Goal: Transaction & Acquisition: Purchase product/service

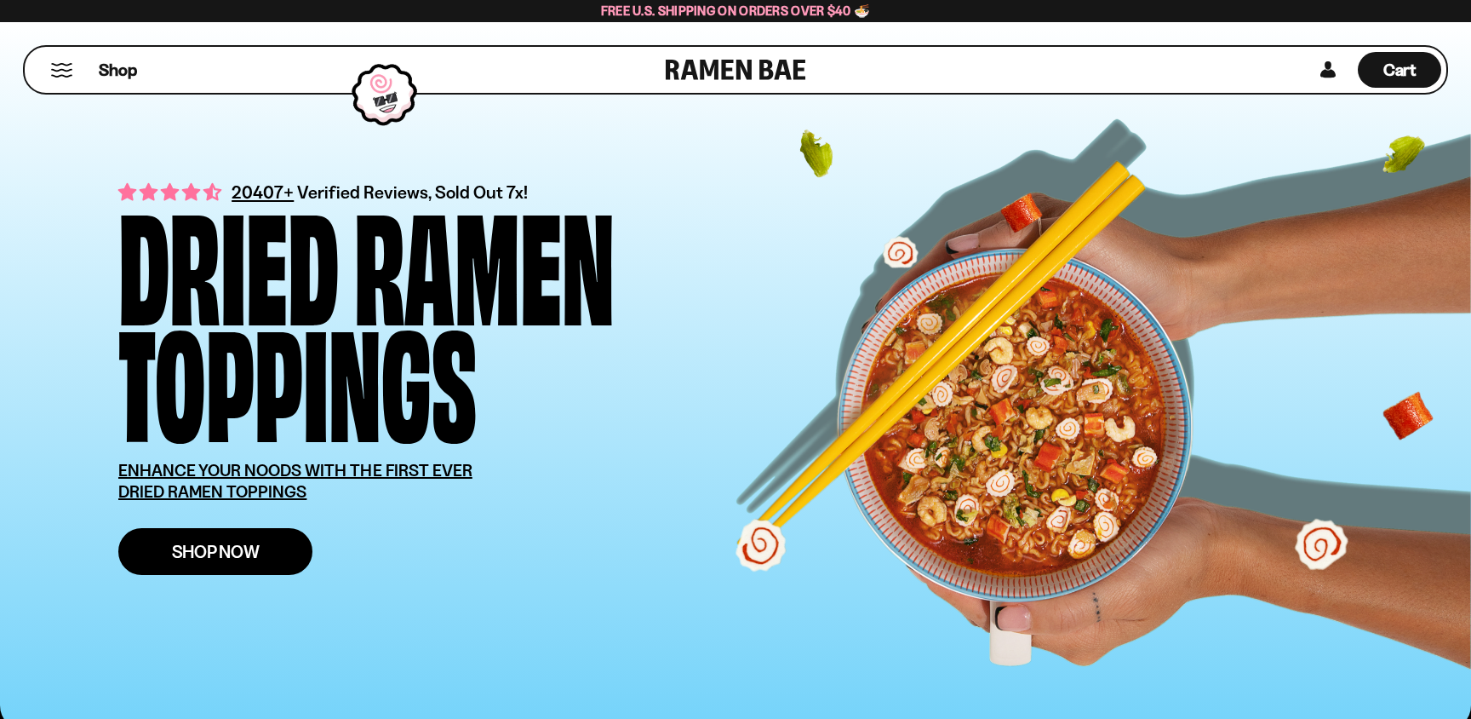
click at [270, 558] on link "Shop Now" at bounding box center [215, 551] width 194 height 47
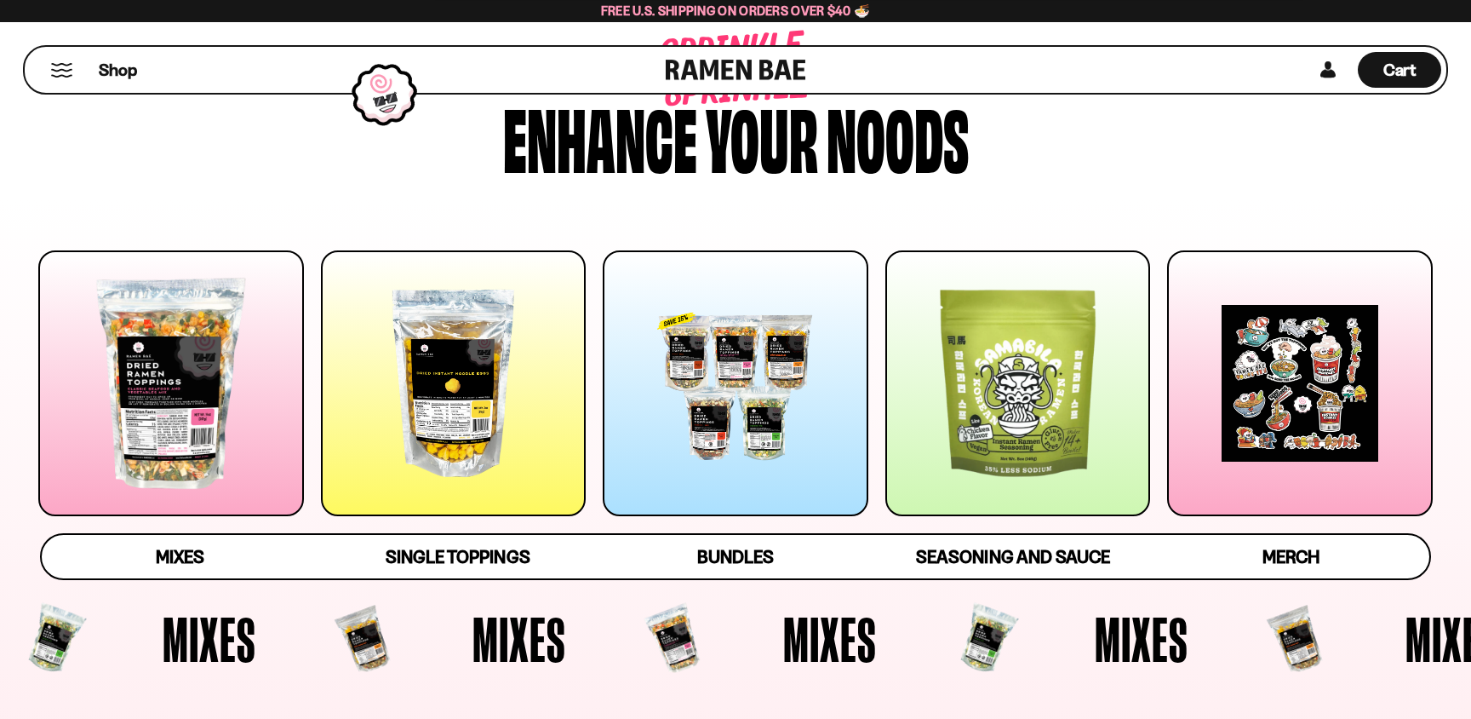
scroll to position [184, 0]
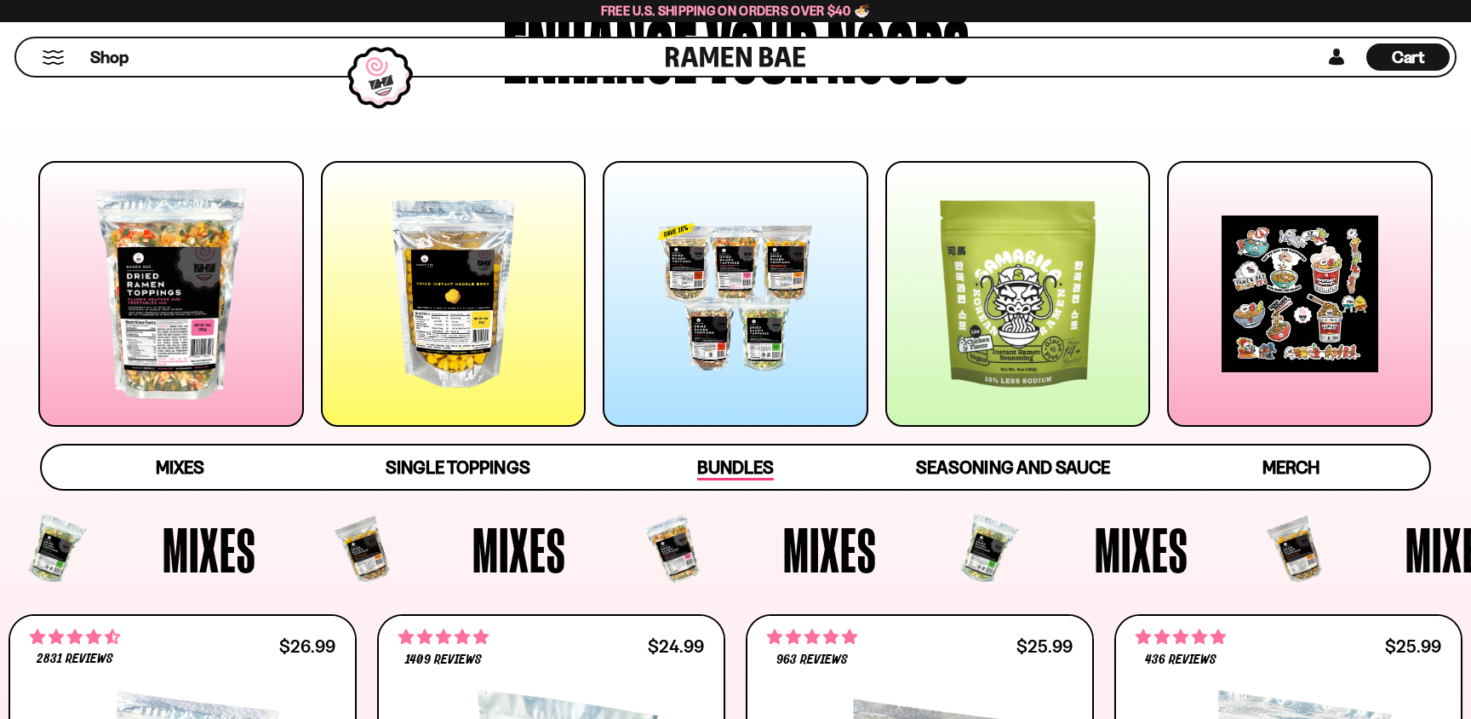
click at [724, 462] on span "Bundles" at bounding box center [735, 468] width 77 height 24
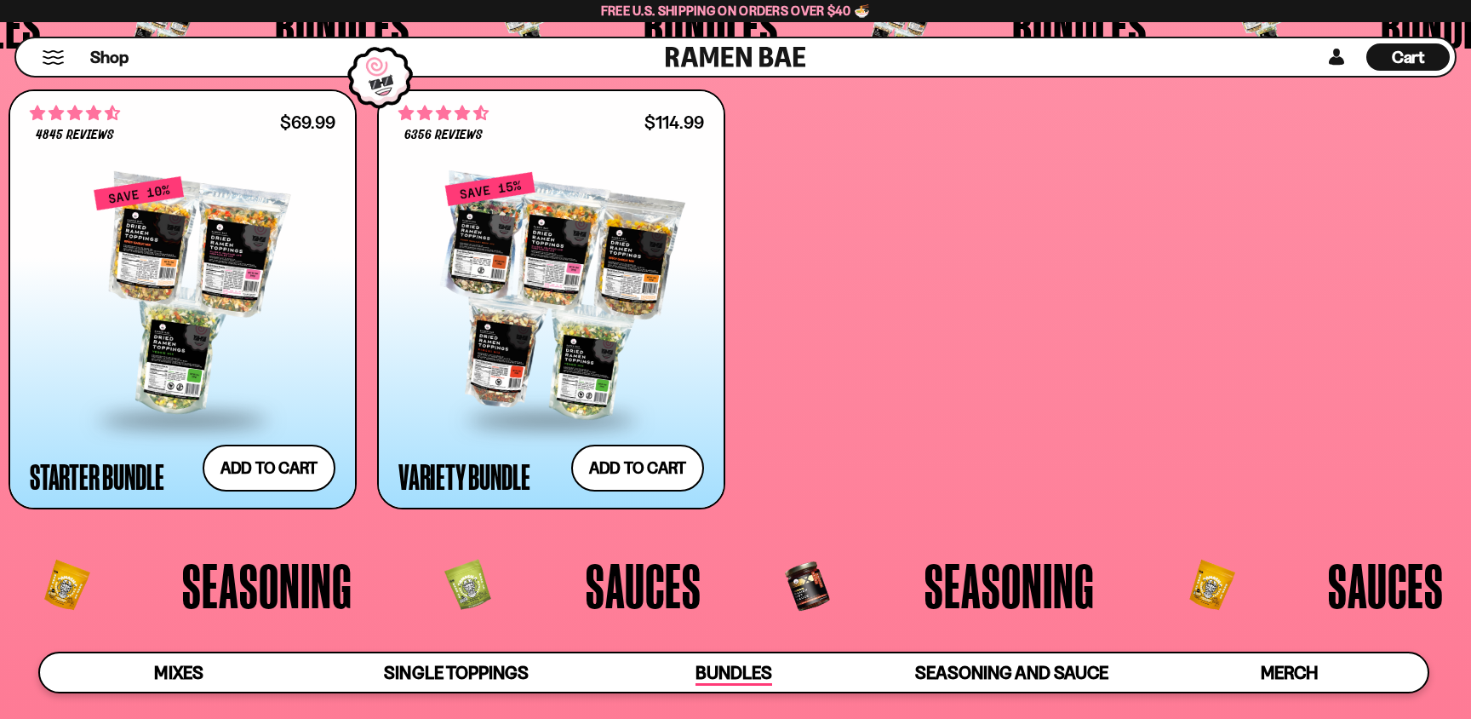
scroll to position [4096, 0]
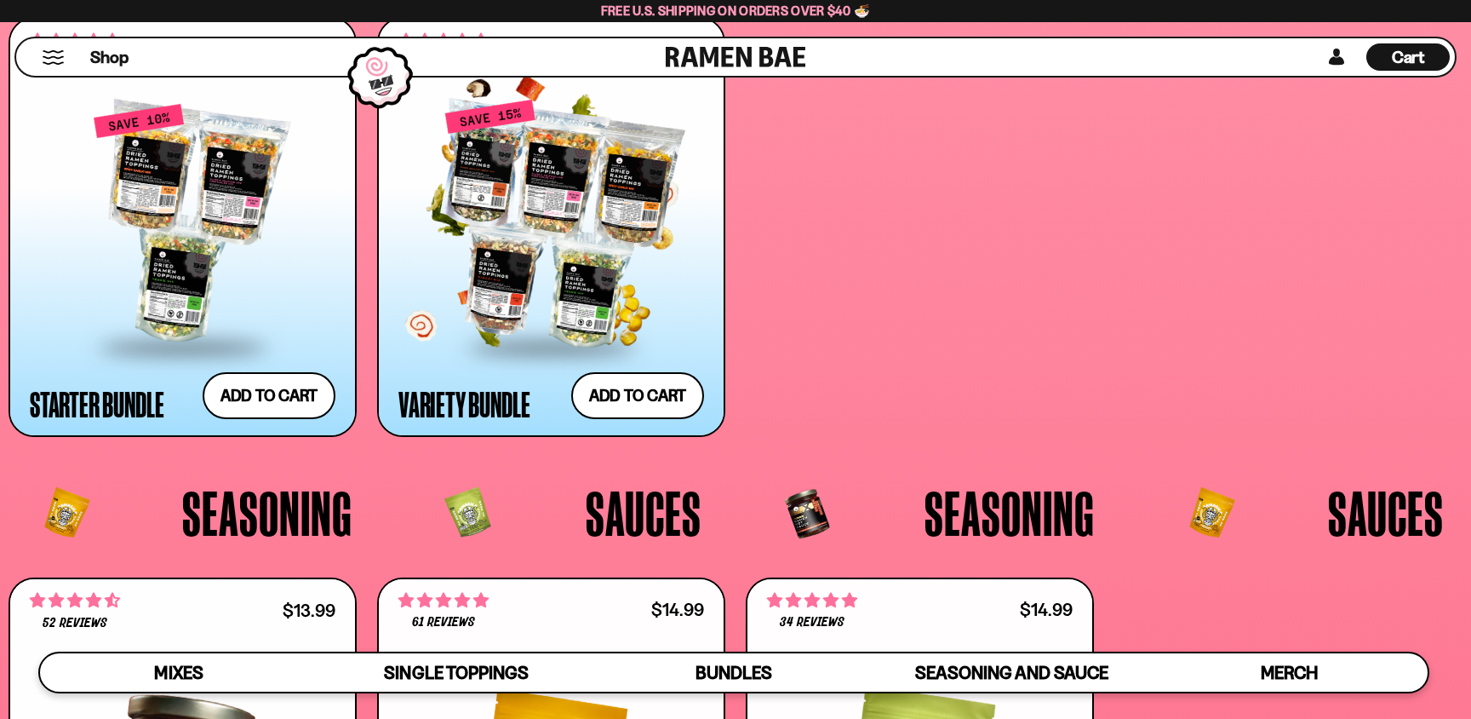
click at [495, 295] on div at bounding box center [551, 224] width 306 height 242
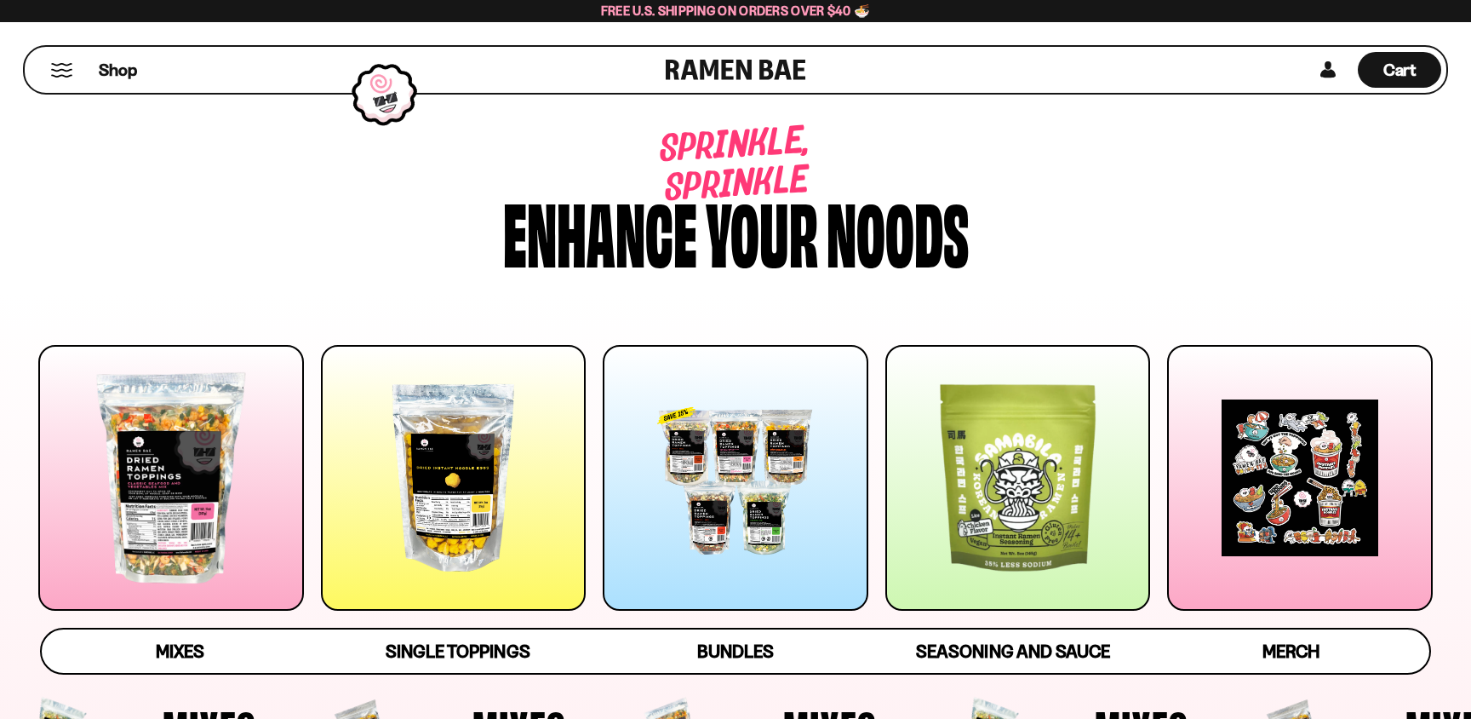
click at [464, 502] on div at bounding box center [454, 478] width 266 height 266
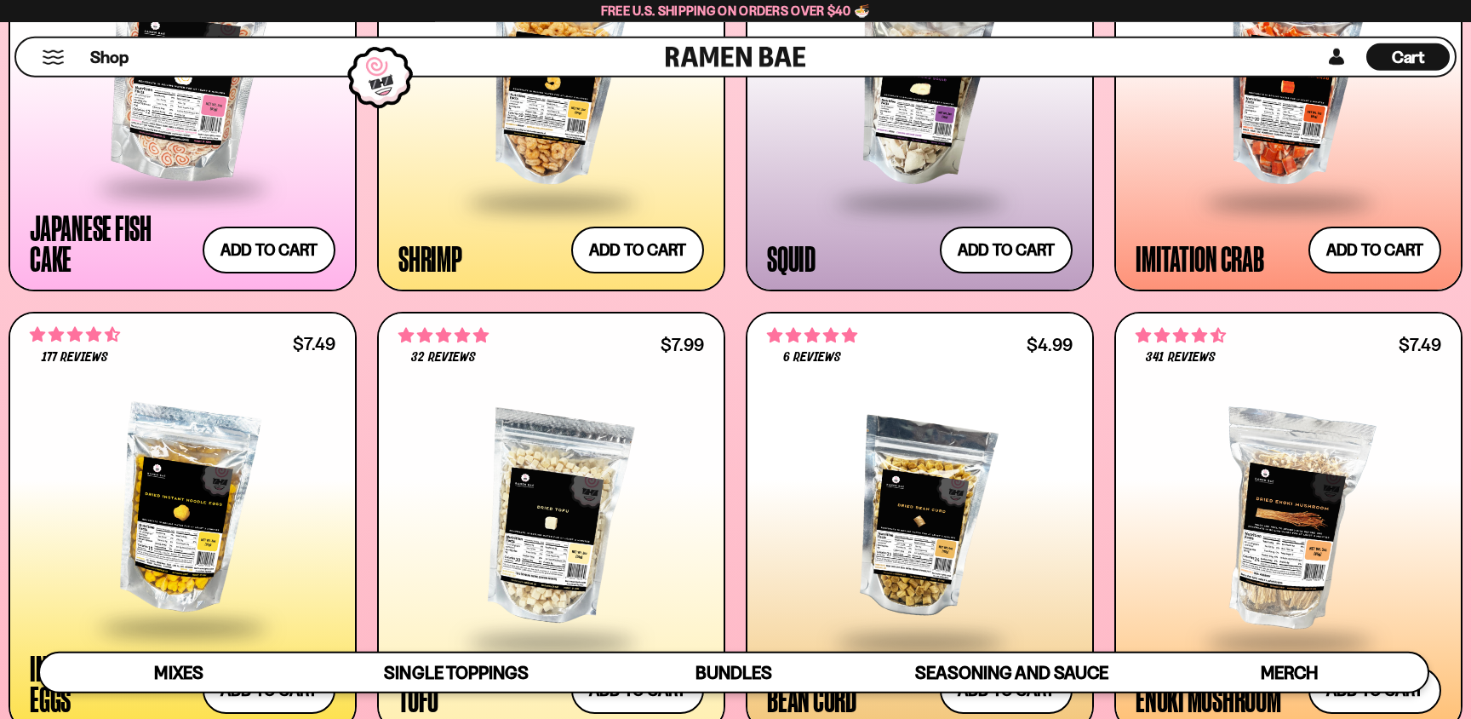
scroll to position [2054, 0]
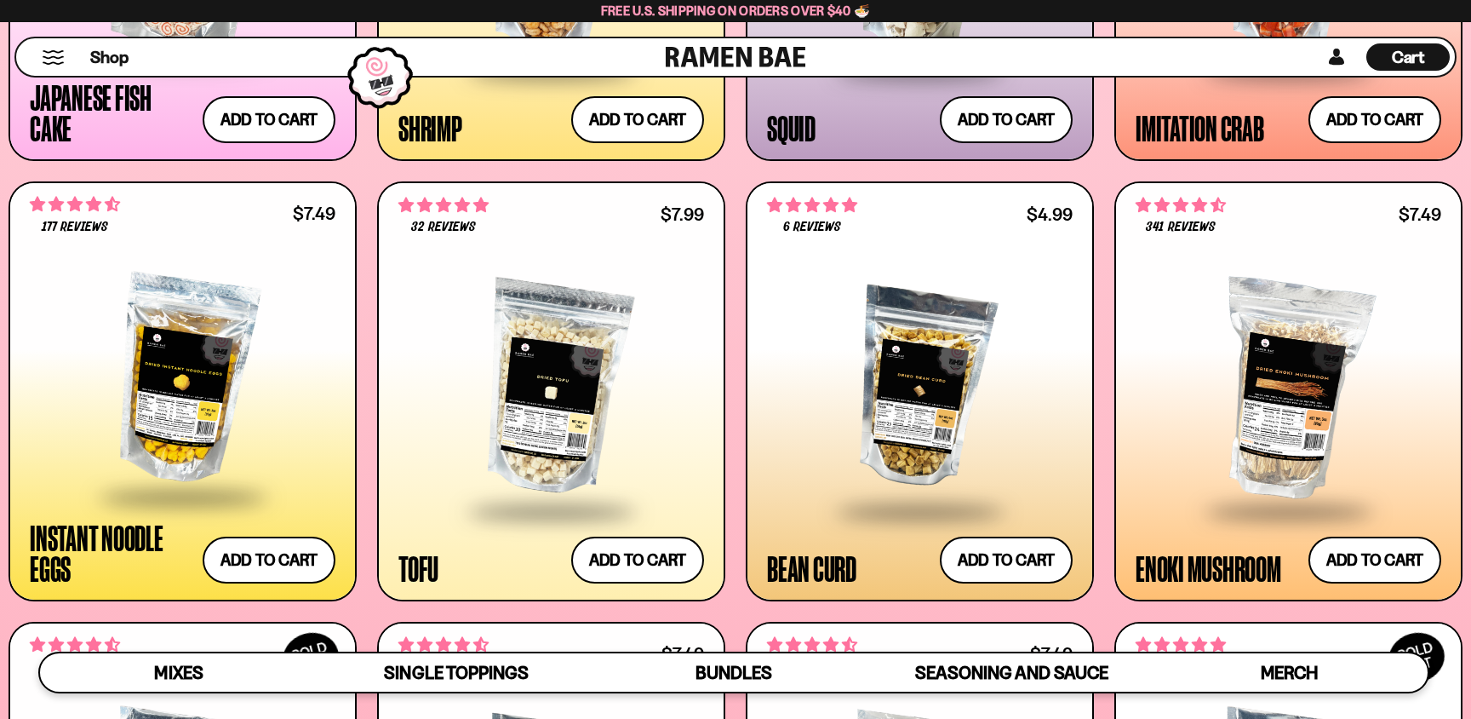
click at [298, 408] on div at bounding box center [183, 380] width 306 height 229
